Goal: Task Accomplishment & Management: Manage account settings

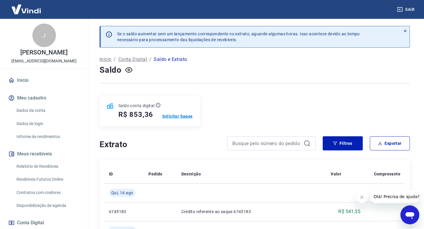
click at [178, 115] on p "Solicitar Saque" at bounding box center [177, 116] width 31 height 6
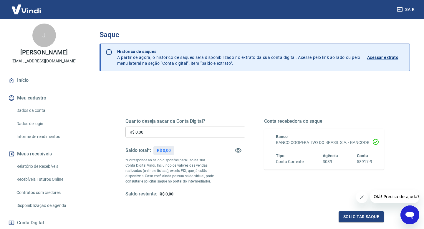
click at [168, 133] on input "R$ 0,00" at bounding box center [185, 131] width 120 height 11
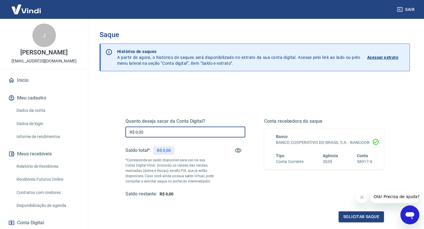
click at [168, 133] on input "R$ 0,00" at bounding box center [185, 131] width 120 height 11
type input "R$ 853,36"
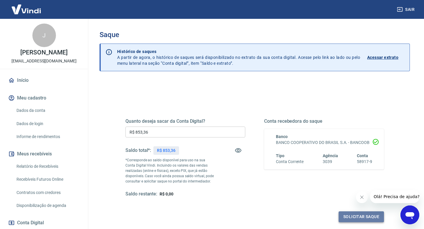
click at [353, 216] on button "Solicitar saque" at bounding box center [360, 216] width 45 height 11
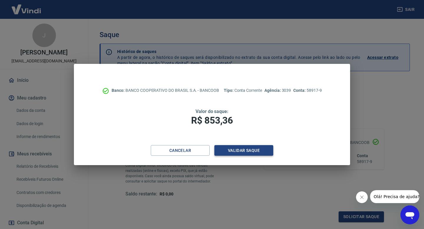
click at [247, 153] on button "Validar saque" at bounding box center [243, 150] width 59 height 11
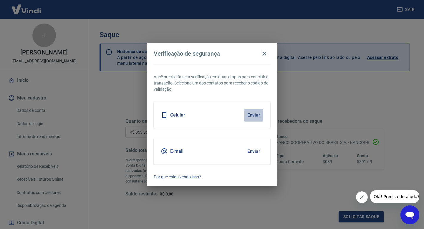
click at [254, 113] on button "Enviar" at bounding box center [253, 115] width 19 height 12
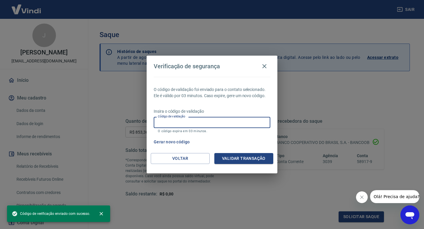
click at [206, 124] on input "Código de validação" at bounding box center [212, 122] width 116 height 11
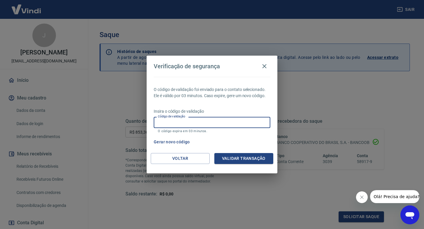
click at [206, 124] on input "Código de validação" at bounding box center [212, 122] width 116 height 11
type input "161839"
click at [236, 162] on button "Validar transação" at bounding box center [243, 158] width 59 height 11
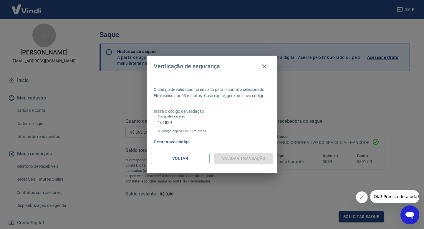
click at [212, 122] on input "161839" at bounding box center [212, 122] width 116 height 11
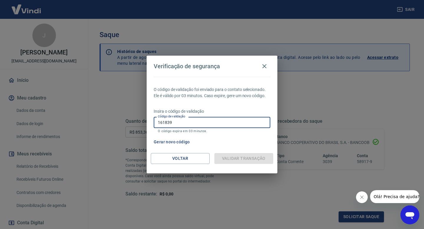
click at [212, 122] on input "161839" at bounding box center [212, 122] width 116 height 11
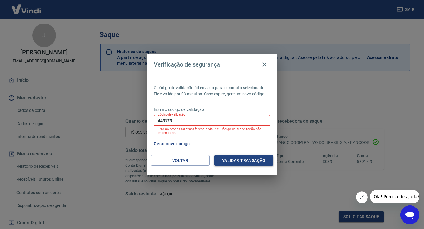
type input "445975"
click at [258, 159] on button "Validar transação" at bounding box center [243, 160] width 59 height 11
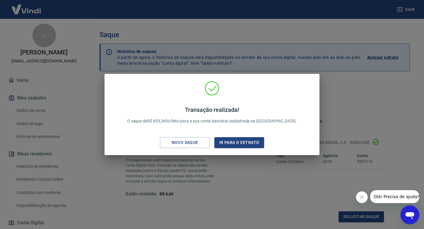
click at [354, 102] on div "Transação realizada! O saque de R$ 853,36 foi feito para a sua conta bancária c…" at bounding box center [212, 114] width 424 height 229
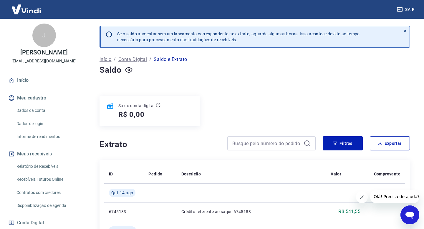
click at [14, 80] on icon at bounding box center [11, 80] width 6 height 6
